Goal: Task Accomplishment & Management: Manage account settings

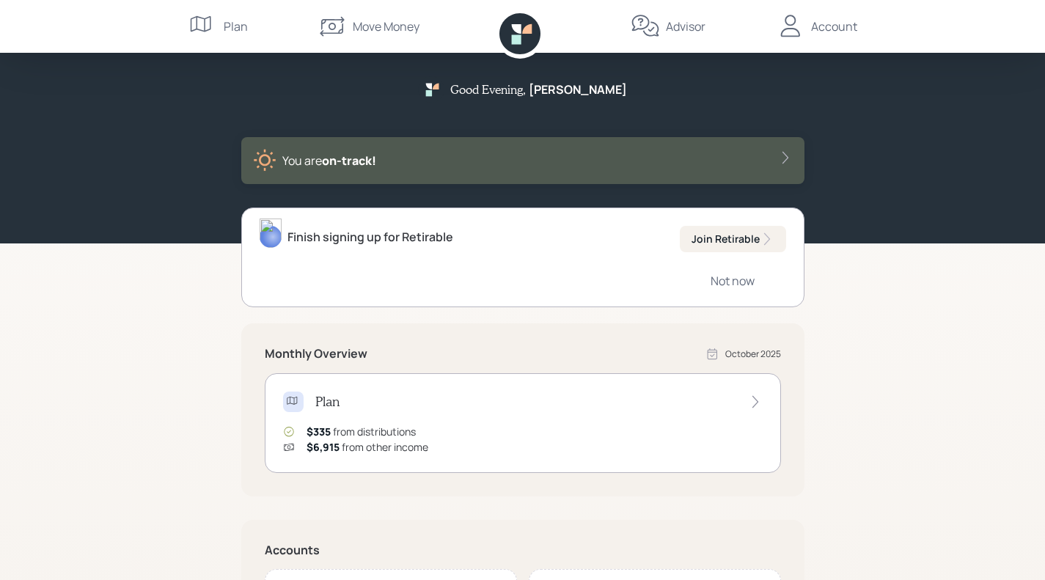
click at [229, 33] on div "Plan" at bounding box center [236, 27] width 24 height 18
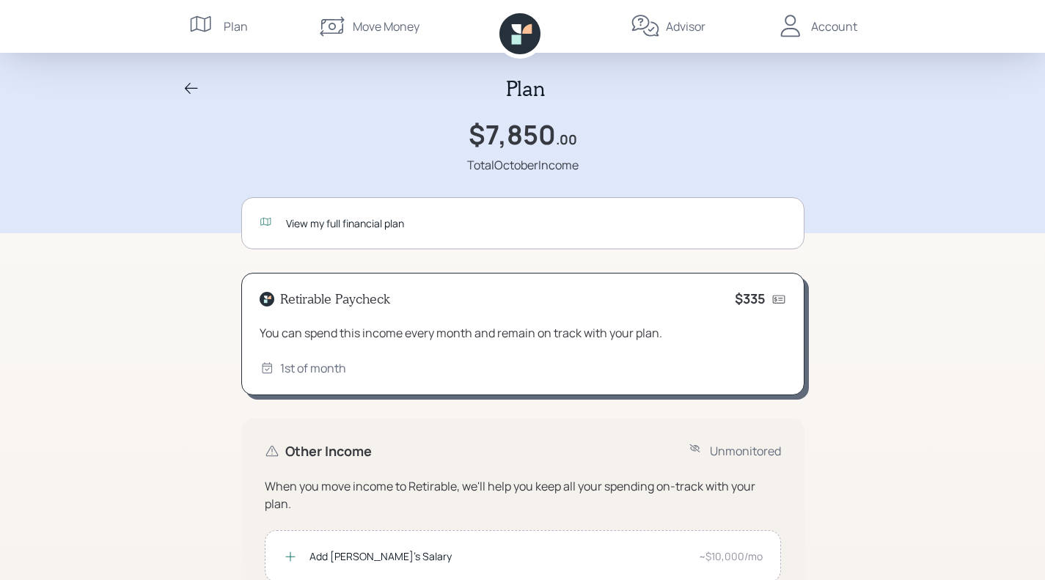
click at [323, 240] on div "View my full financial plan" at bounding box center [522, 223] width 563 height 52
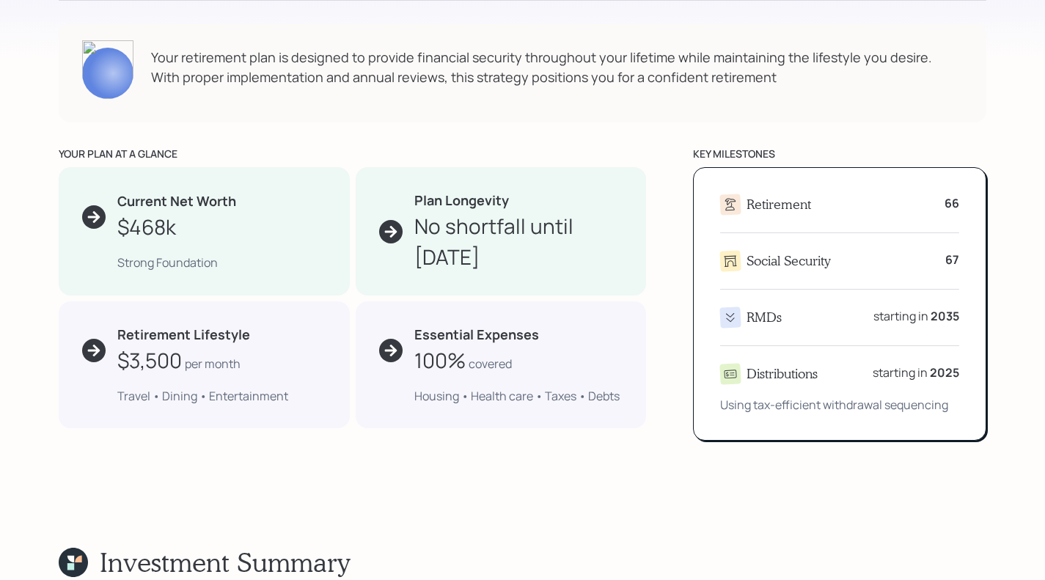
scroll to position [630, 0]
